Goal: Task Accomplishment & Management: Manage account settings

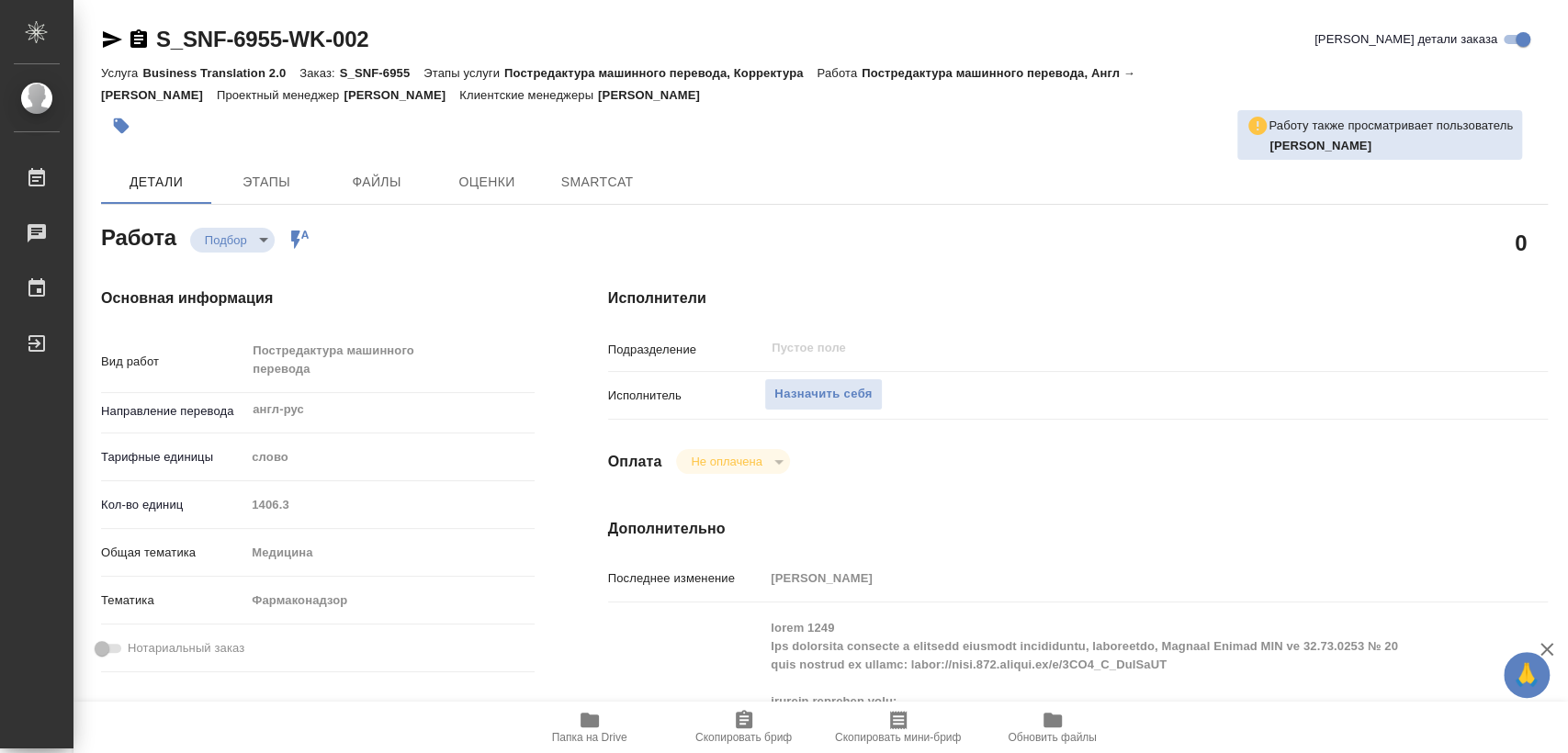
type textarea "x"
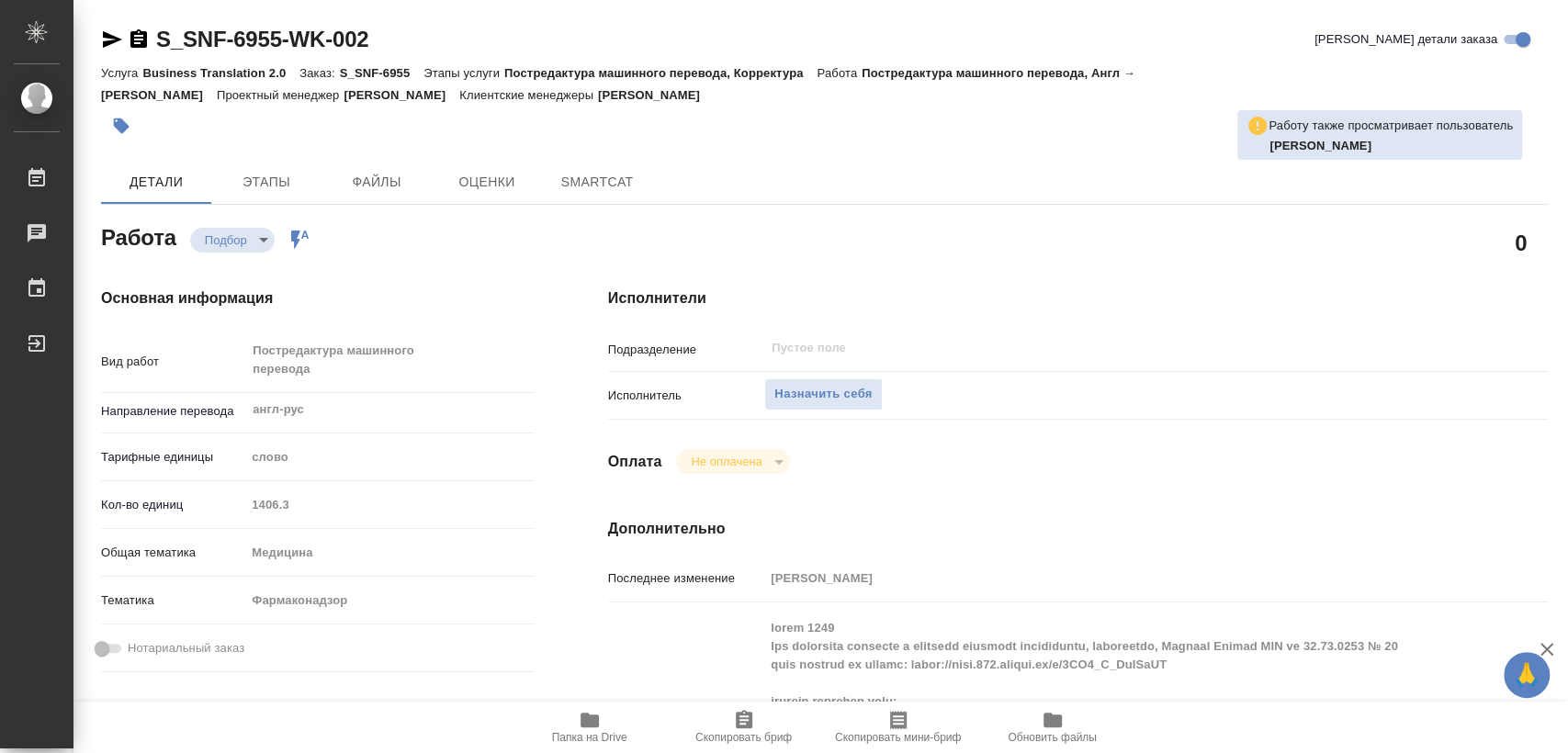
type textarea "x"
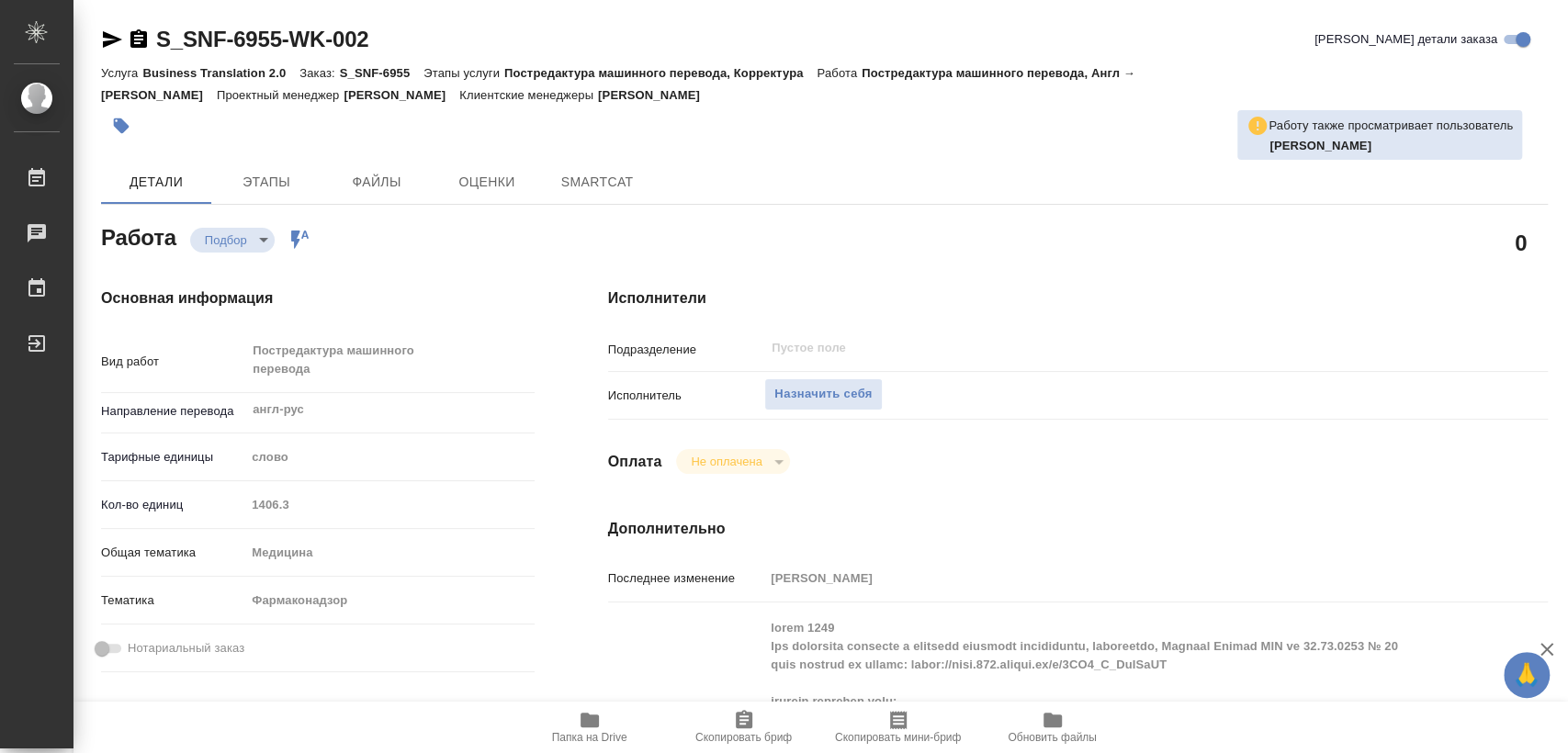
type textarea "x"
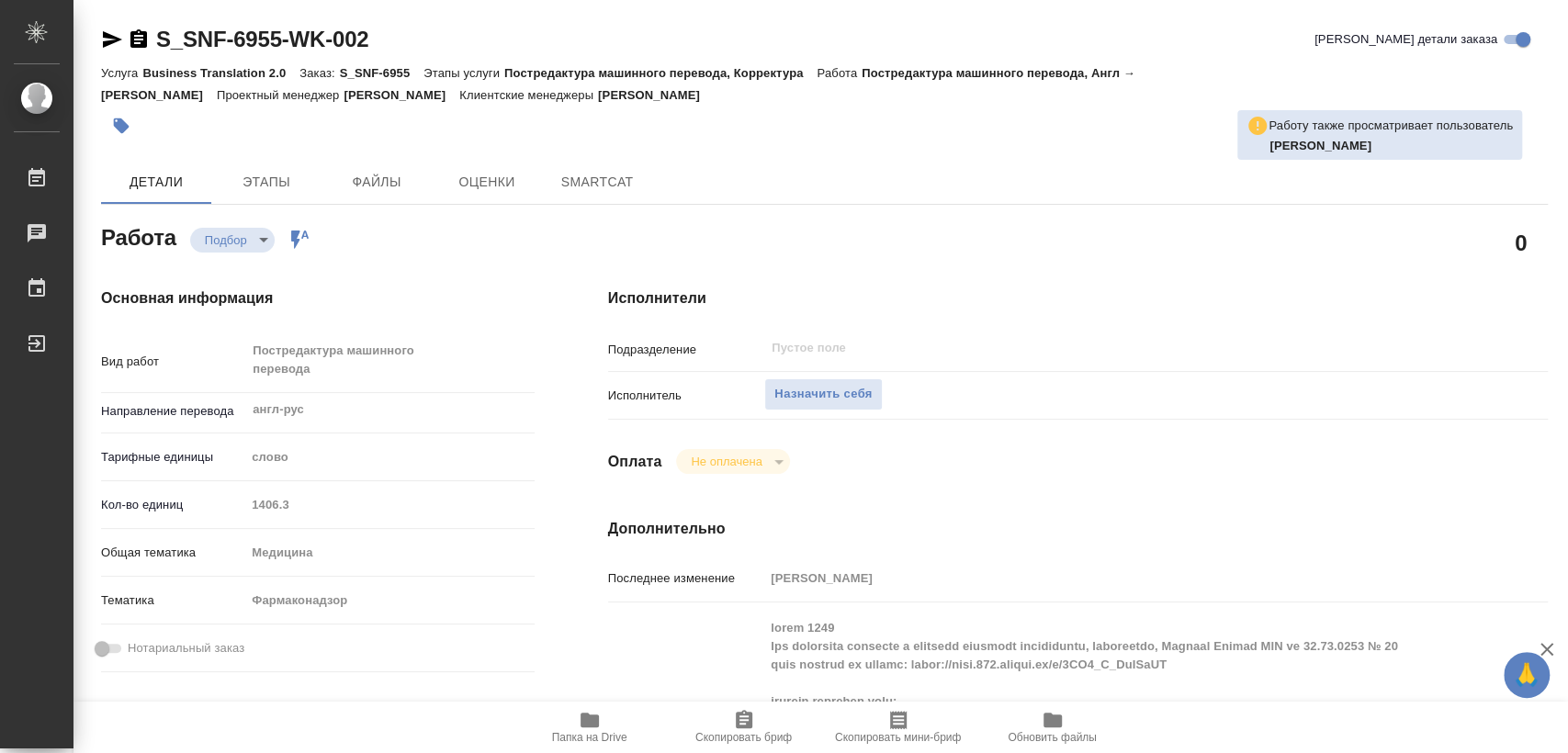
type textarea "x"
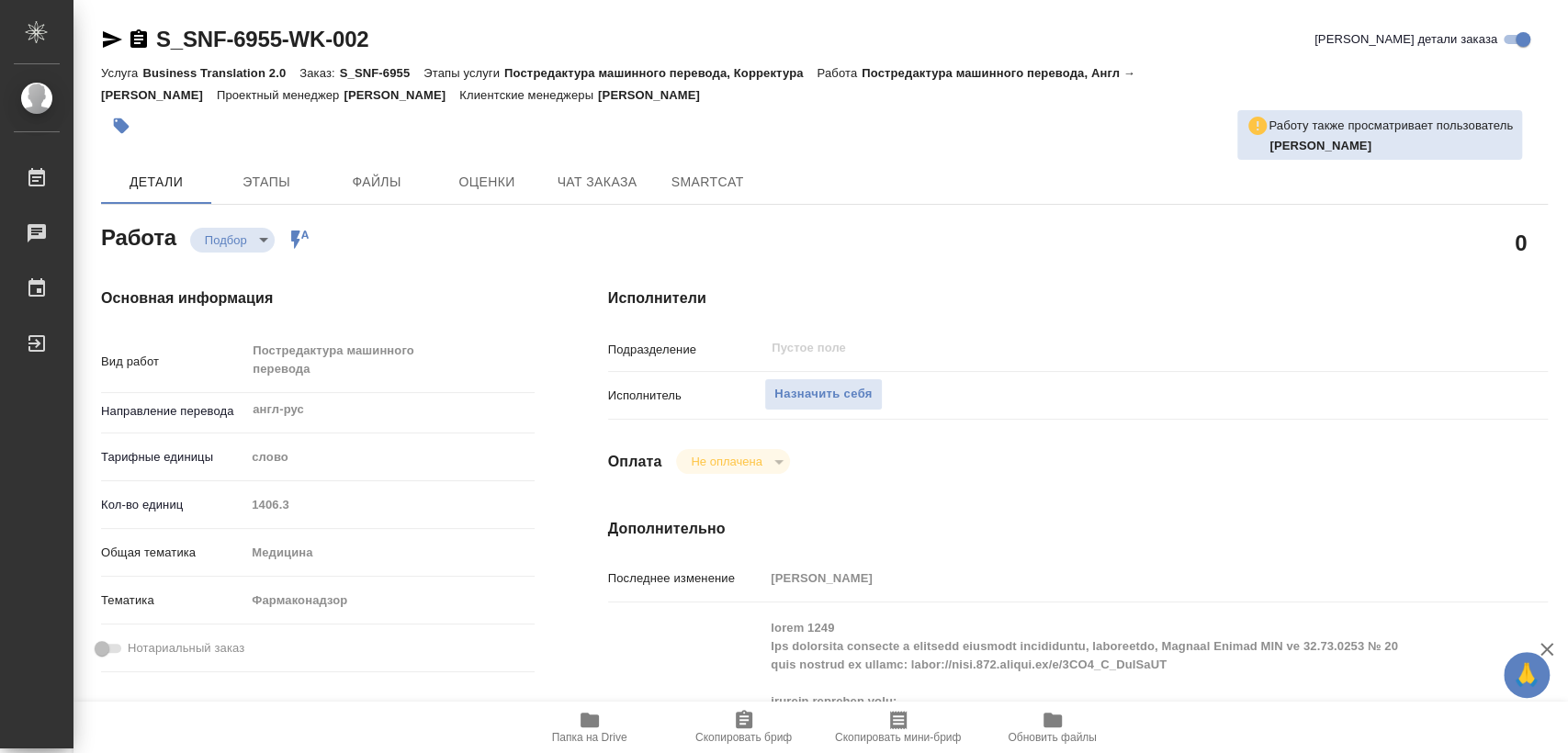
type textarea "x"
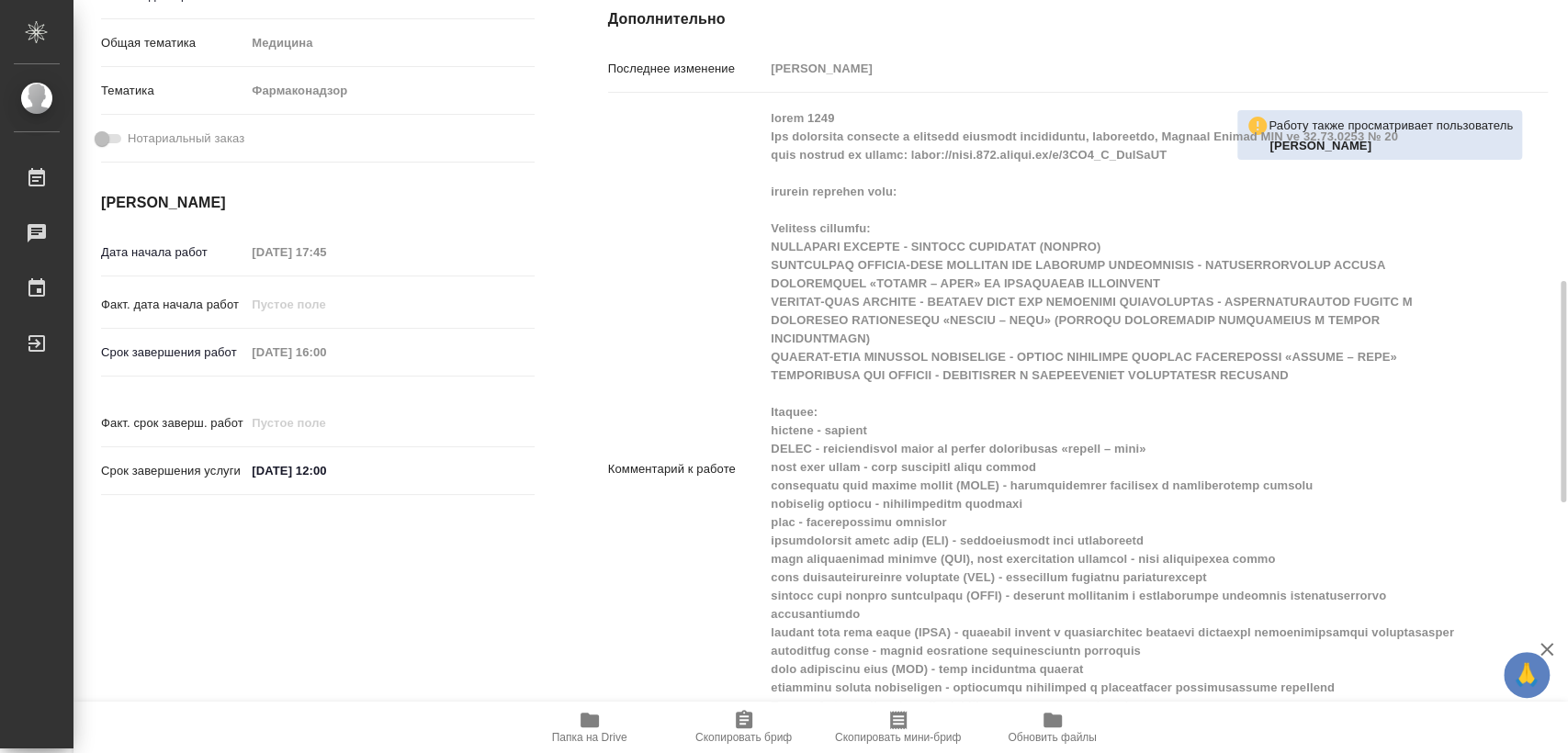
scroll to position [713, 0]
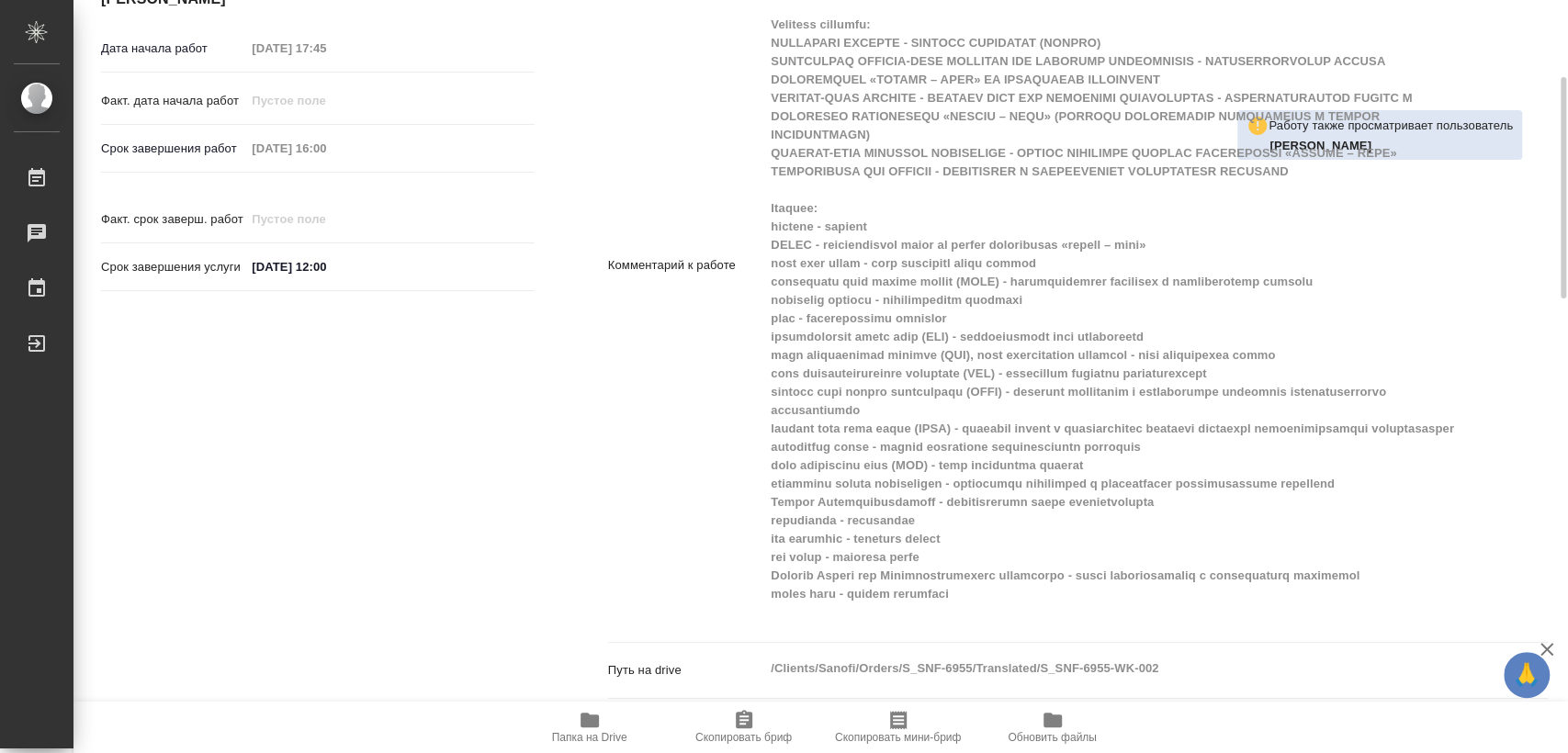
type textarea "x"
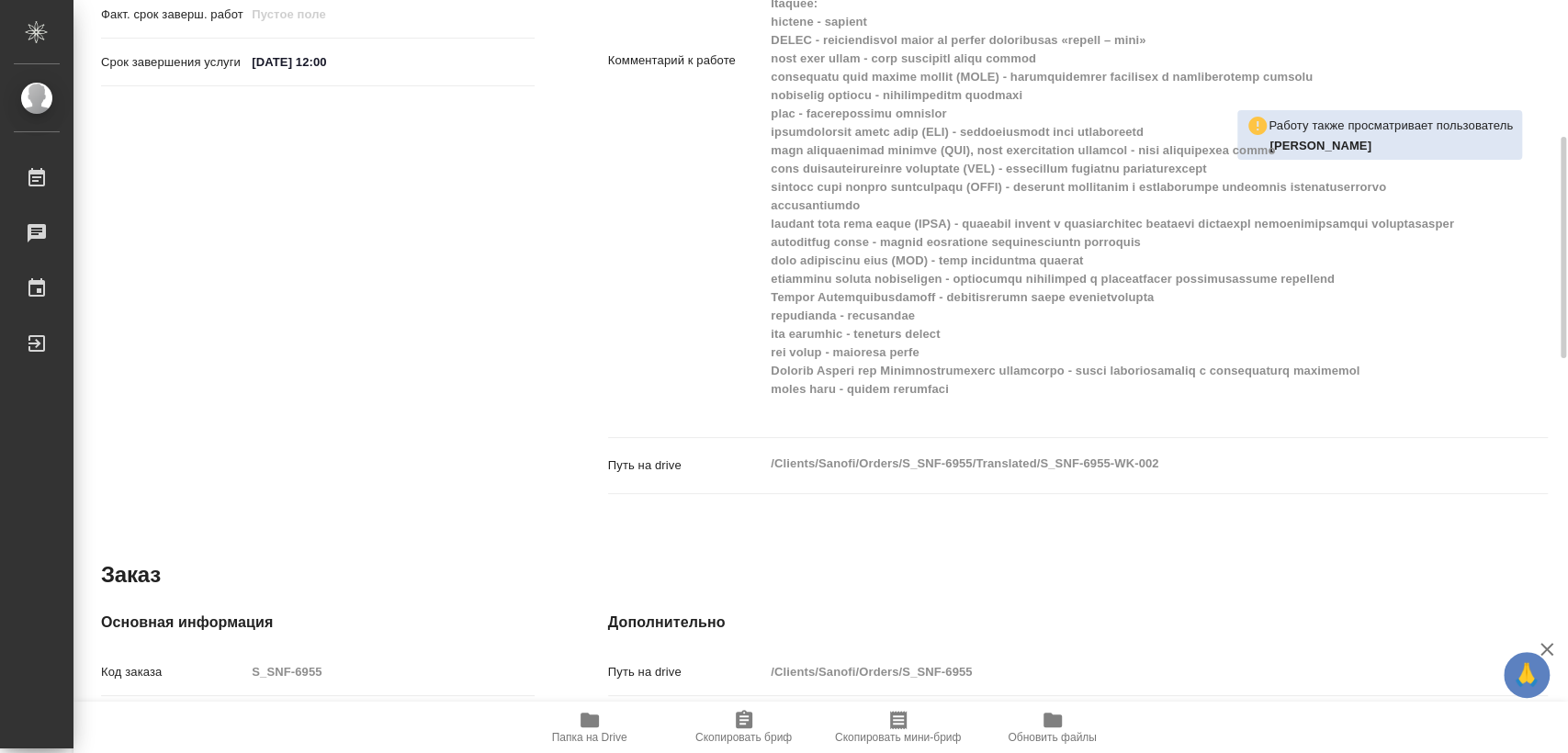
scroll to position [1020, 0]
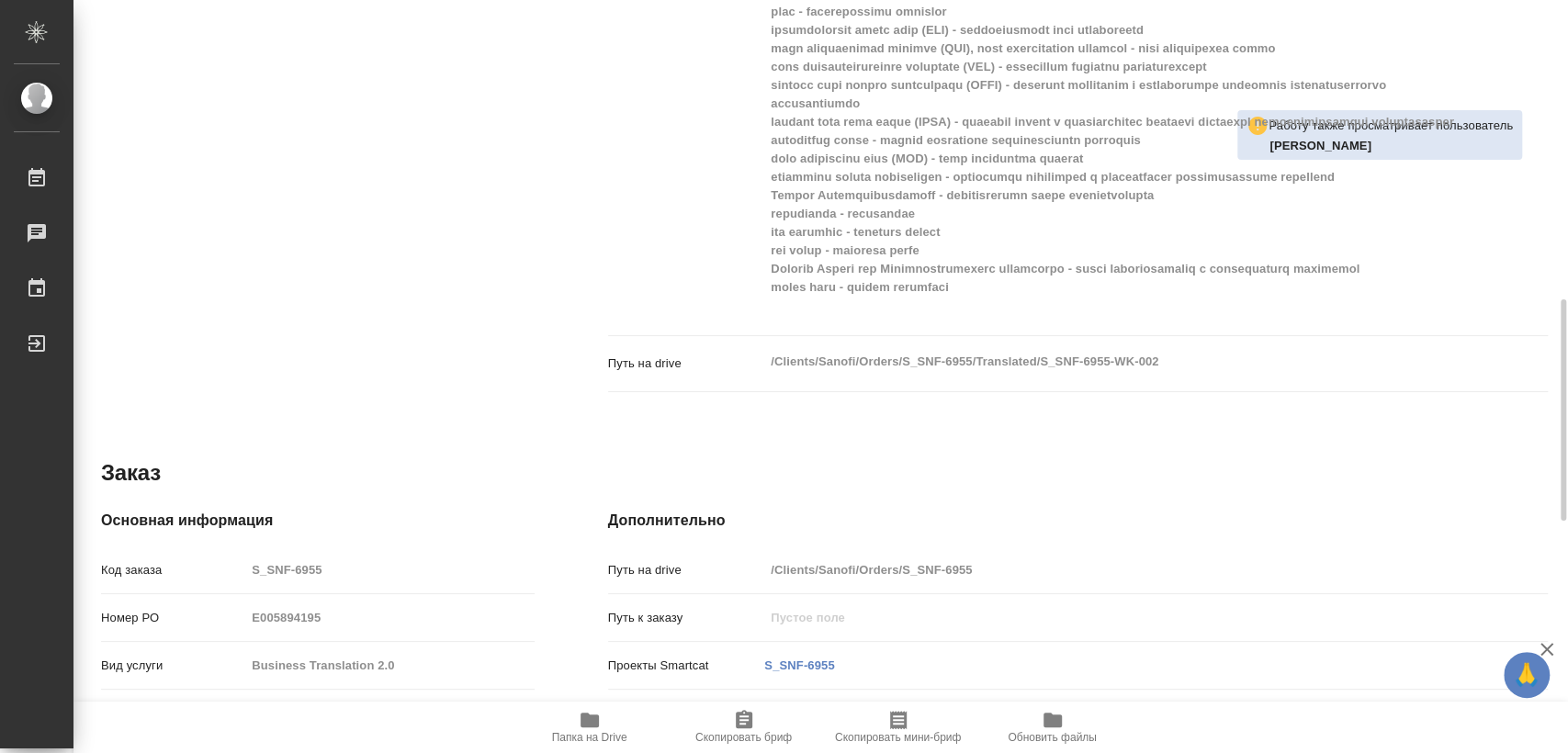
click at [608, 715] on span "Папка на Drive" at bounding box center [590, 727] width 132 height 35
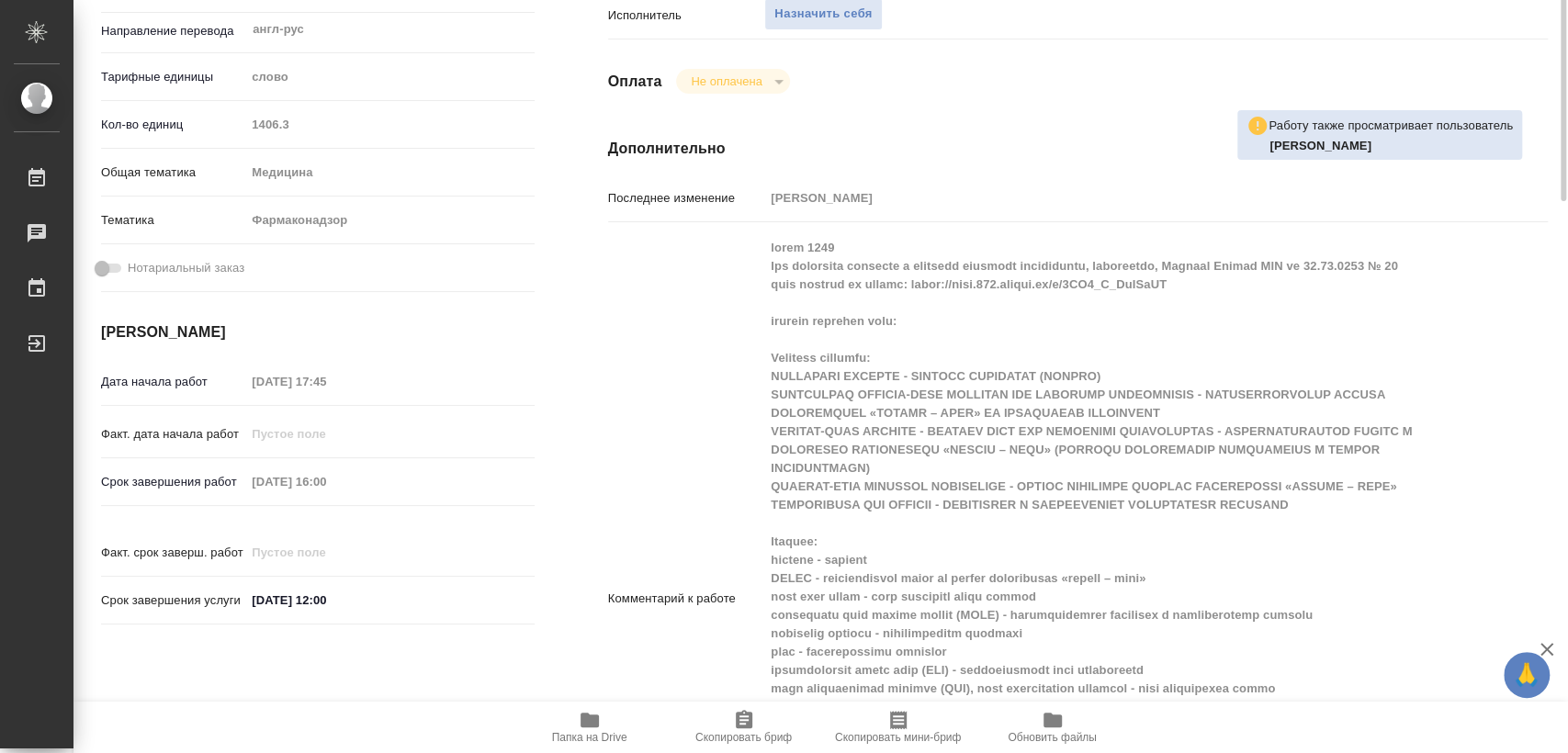
scroll to position [0, 0]
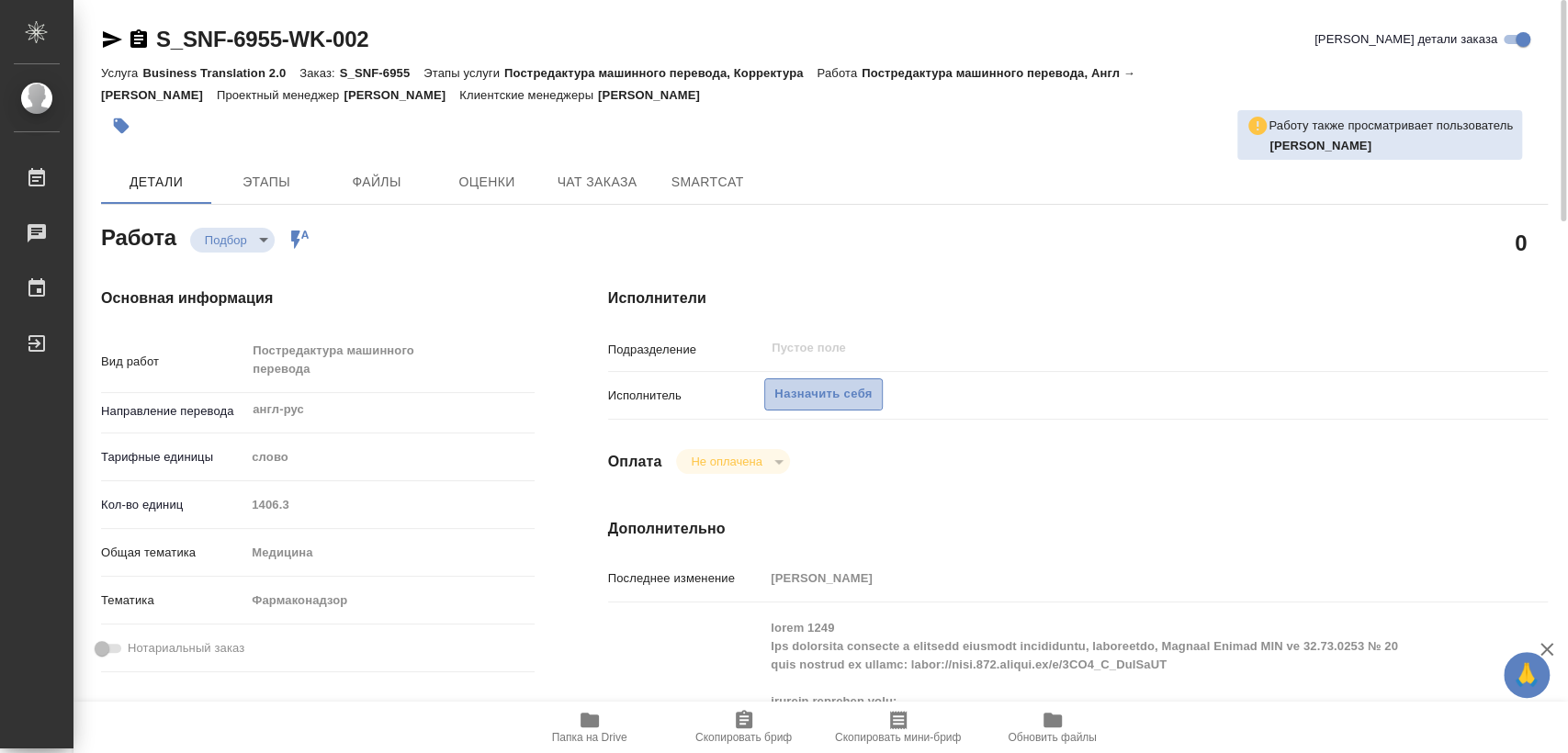
click at [816, 389] on span "Назначить себя" at bounding box center [823, 394] width 97 height 21
type textarea "x"
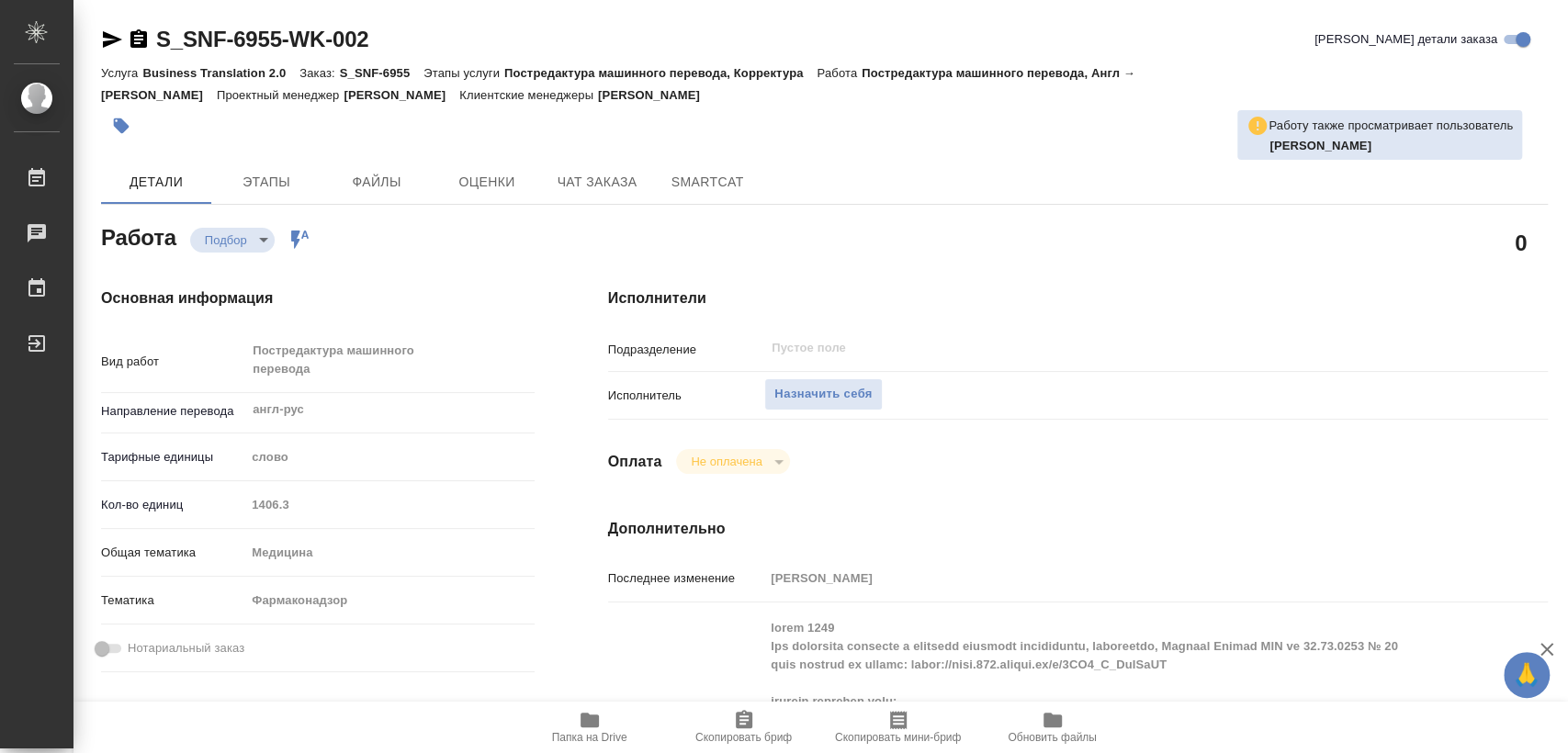
type textarea "x"
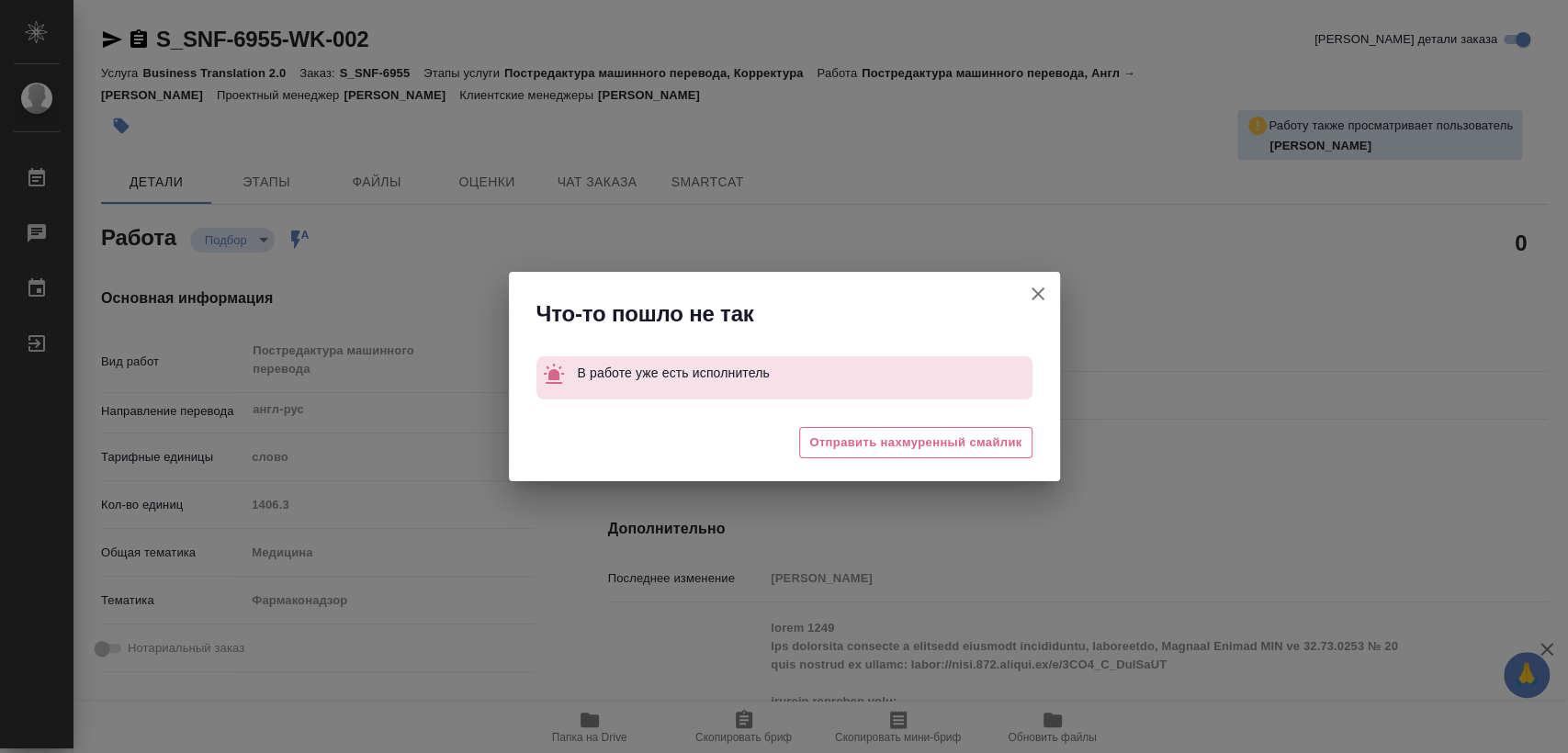
click at [1028, 296] on icon "button" at bounding box center [1038, 293] width 22 height 22
type textarea "x"
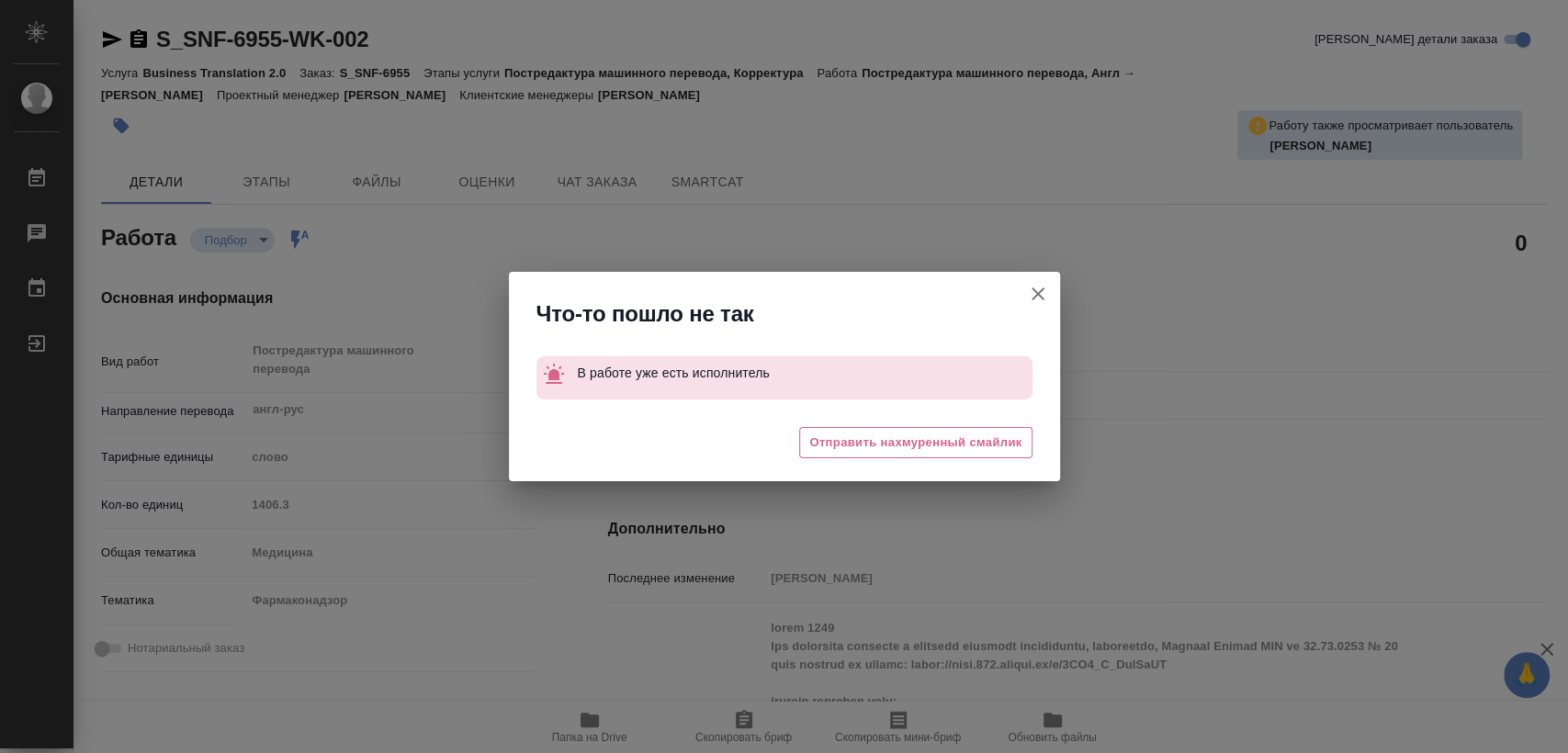
type textarea "x"
